Goal: Task Accomplishment & Management: Manage account settings

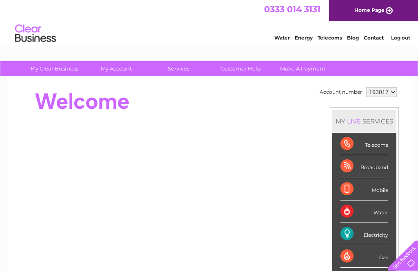
click at [358, 234] on div "Electricity" at bounding box center [364, 234] width 48 height 22
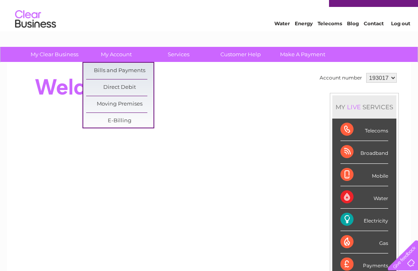
scroll to position [14, 0]
click at [128, 73] on link "Bills and Payments" at bounding box center [119, 71] width 67 height 16
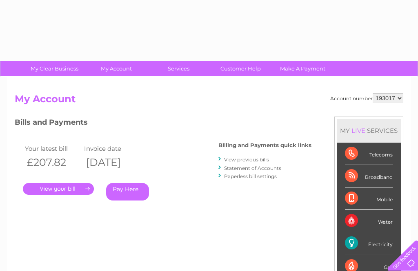
click at [71, 183] on link "." at bounding box center [58, 189] width 71 height 12
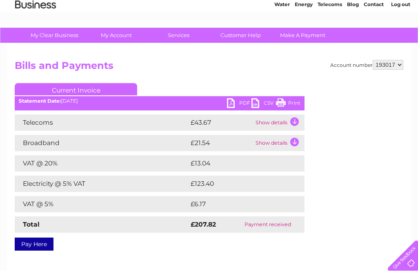
scroll to position [31, 0]
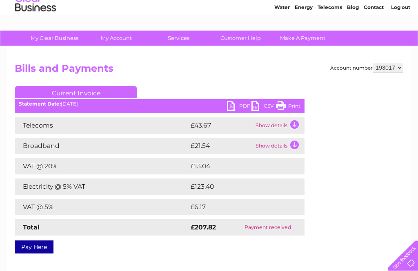
click at [233, 112] on link "PDF" at bounding box center [239, 107] width 24 height 12
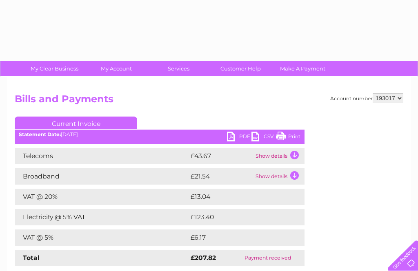
scroll to position [31, 0]
